Goal: Task Accomplishment & Management: Manage account settings

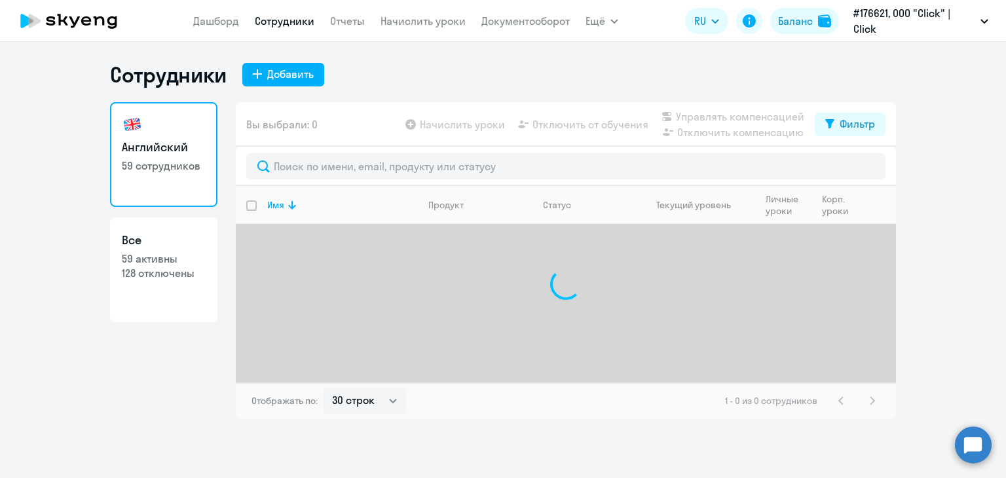
select select "30"
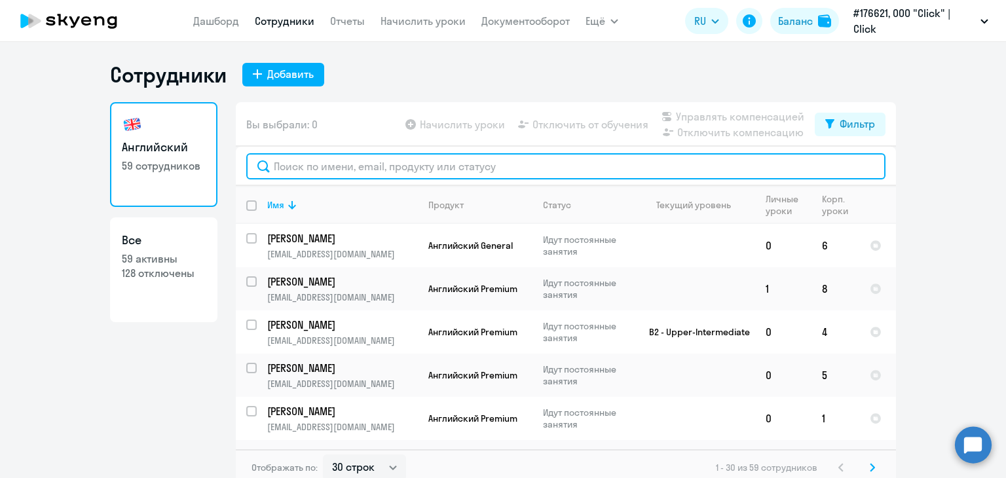
click at [303, 175] on input "text" at bounding box center [565, 166] width 639 height 26
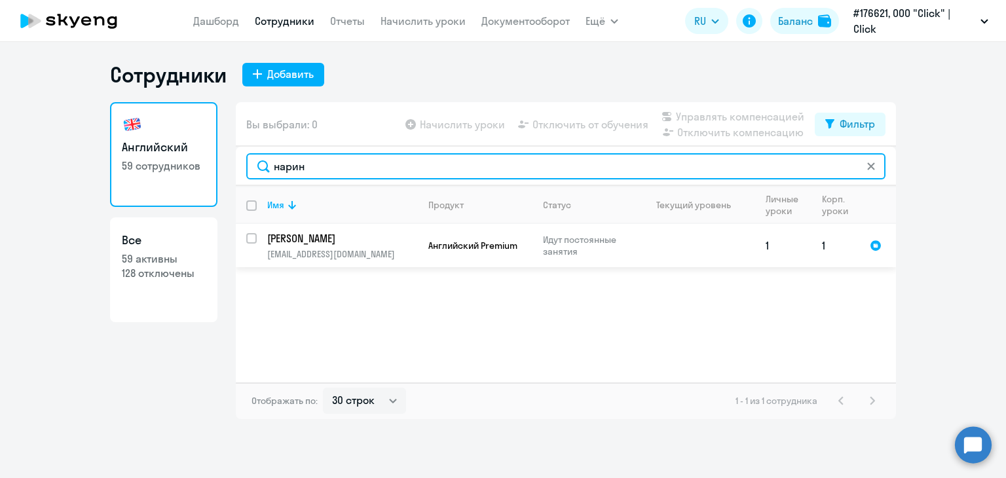
type input "нарин"
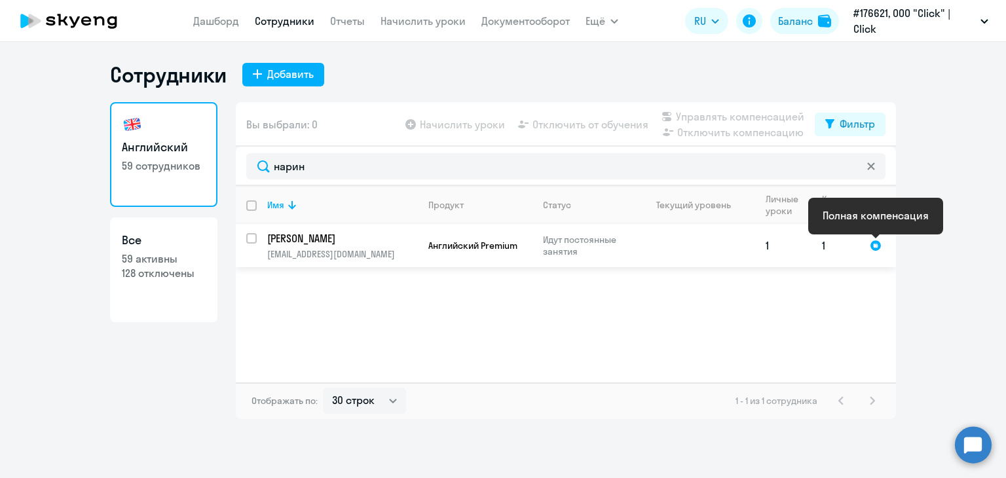
click at [873, 243] on div at bounding box center [876, 246] width 12 height 12
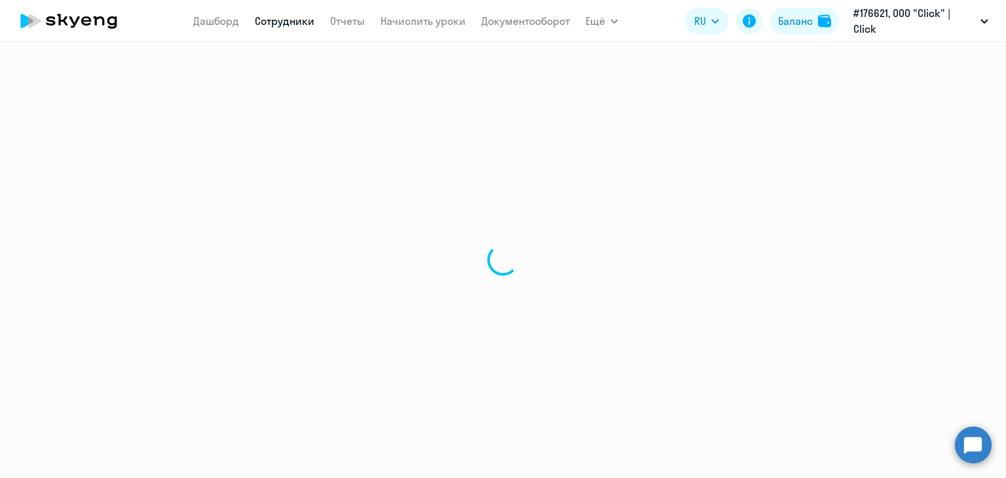
select select "english"
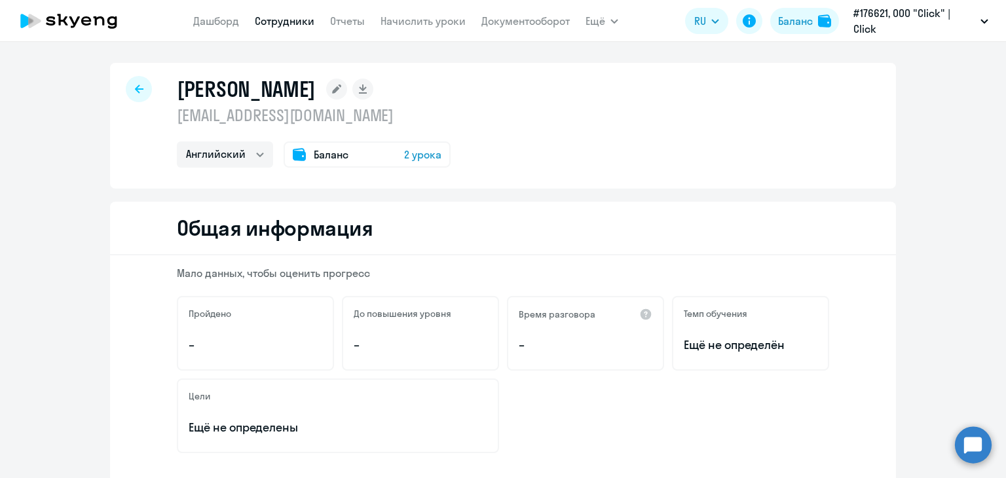
click at [314, 158] on span "Баланс" at bounding box center [331, 155] width 35 height 16
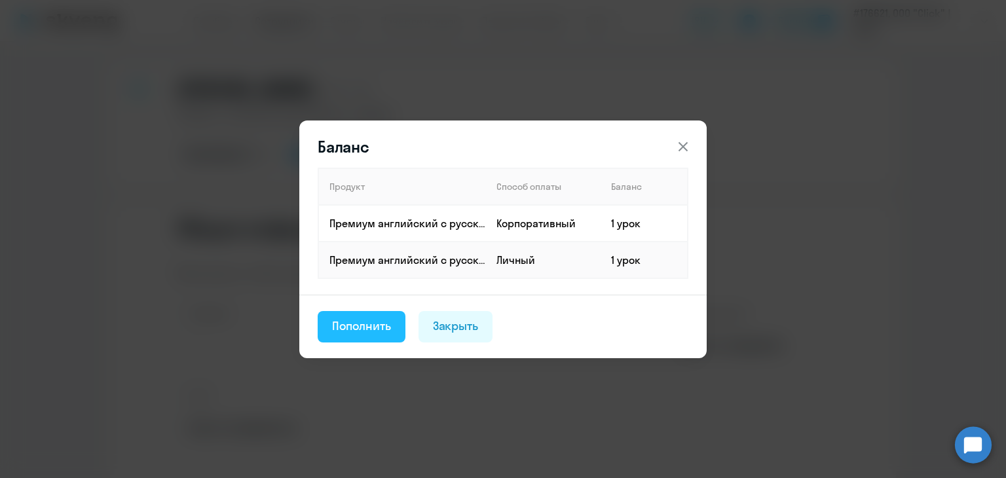
click at [375, 329] on div "Пополнить" at bounding box center [361, 326] width 59 height 17
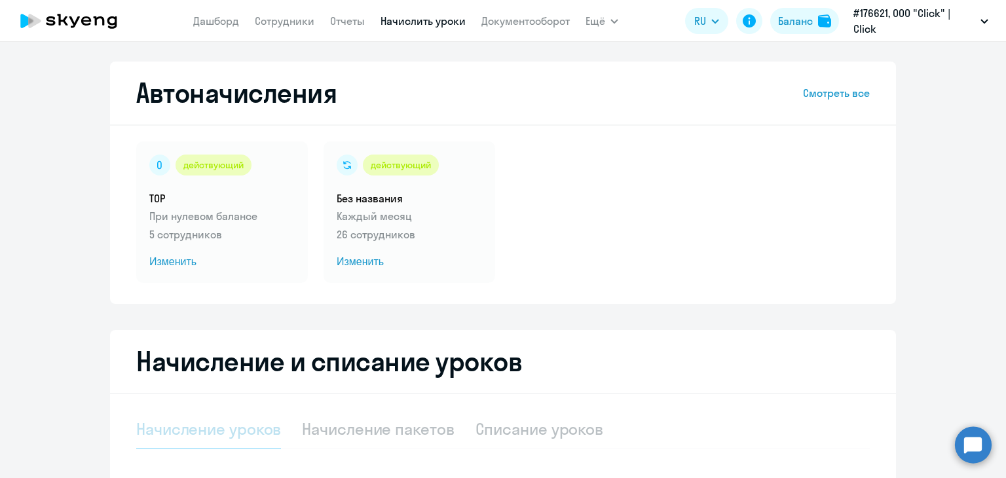
select select "10"
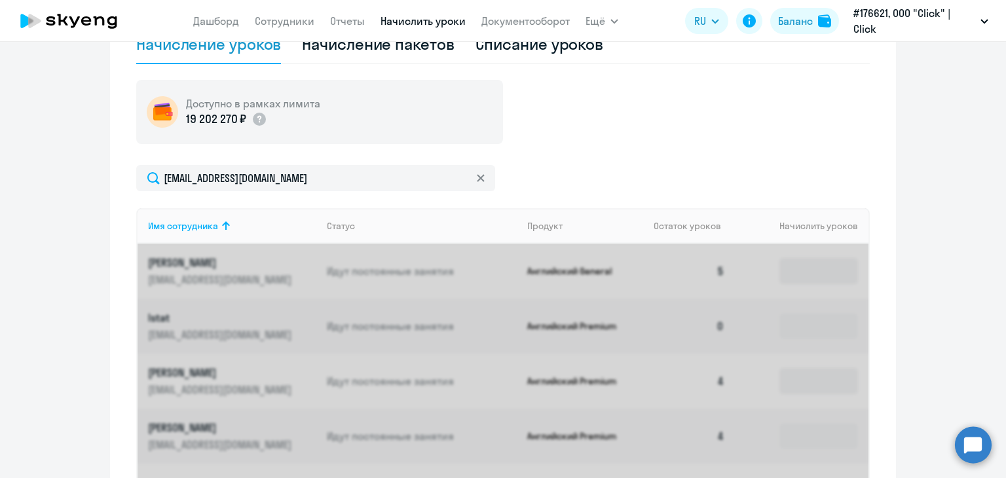
scroll to position [371, 0]
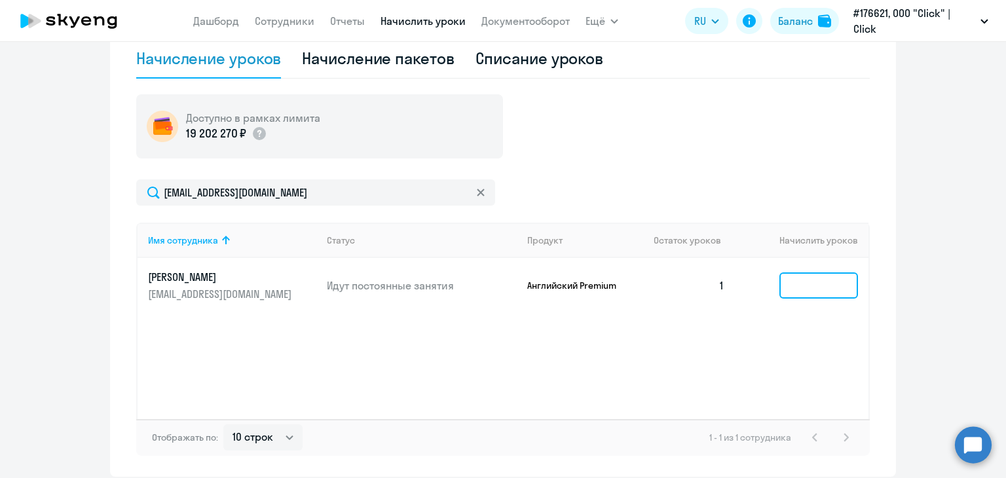
click at [806, 284] on input at bounding box center [818, 285] width 79 height 26
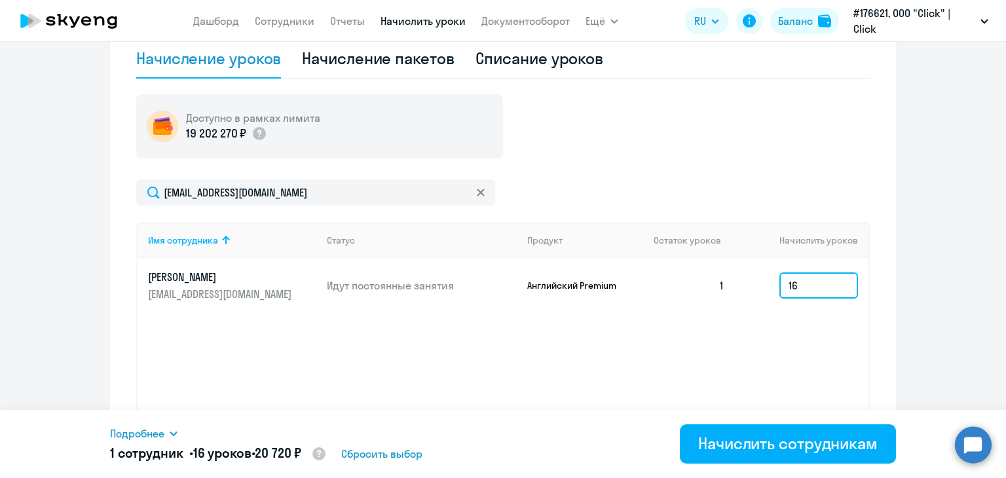
type input "16"
click at [768, 416] on div "Подробнее Имя сотрудника Продукт Начислить уроков Цена за 1 Сумма [PERSON_NAME]…" at bounding box center [503, 444] width 786 height 68
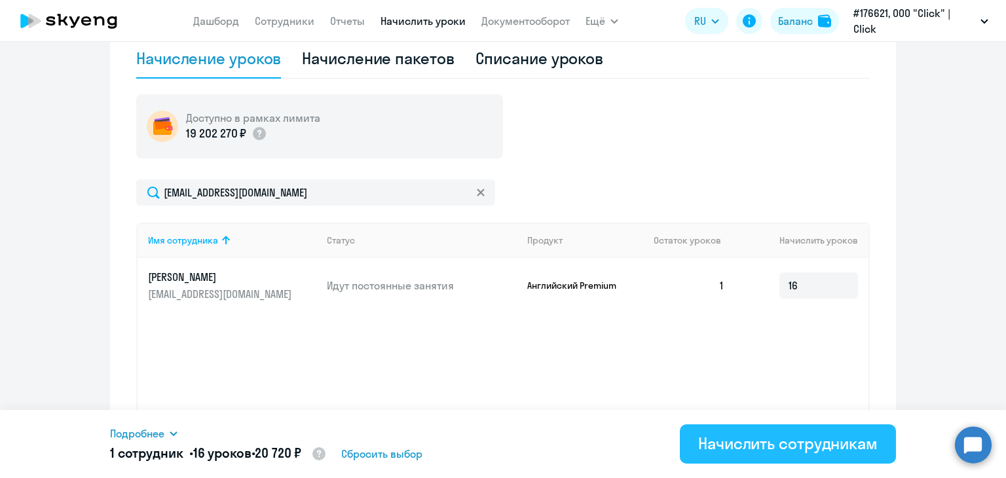
click at [771, 437] on div "Начислить сотрудникам" at bounding box center [787, 443] width 179 height 21
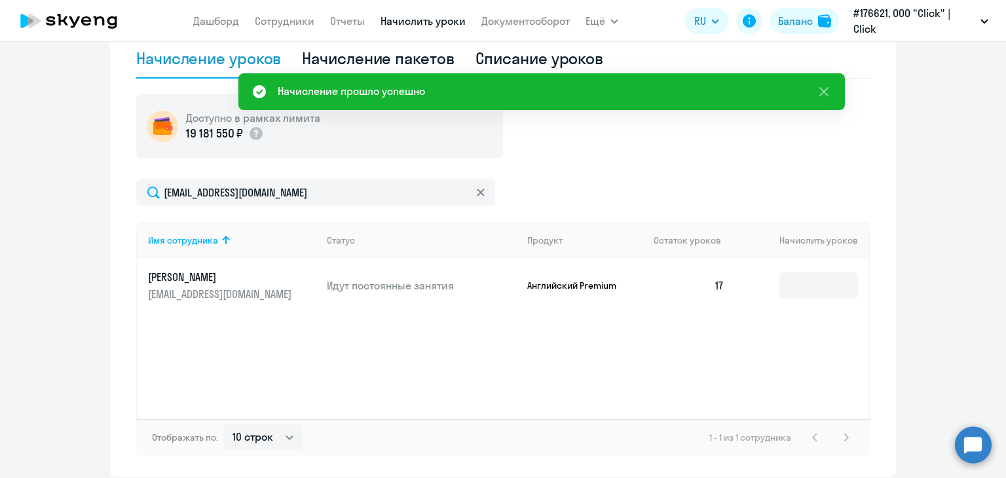
click at [87, 25] on icon at bounding box center [86, 20] width 10 height 9
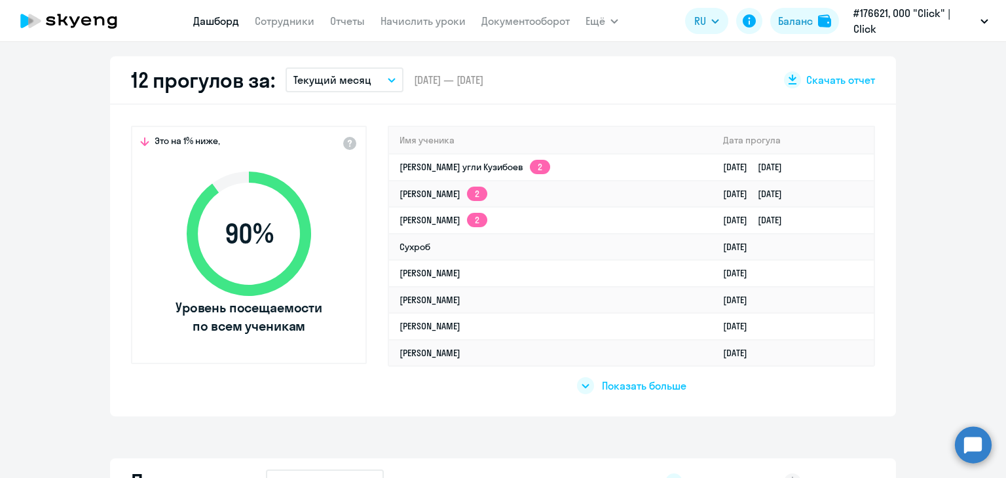
select select "30"
